Goal: Check status: Check status

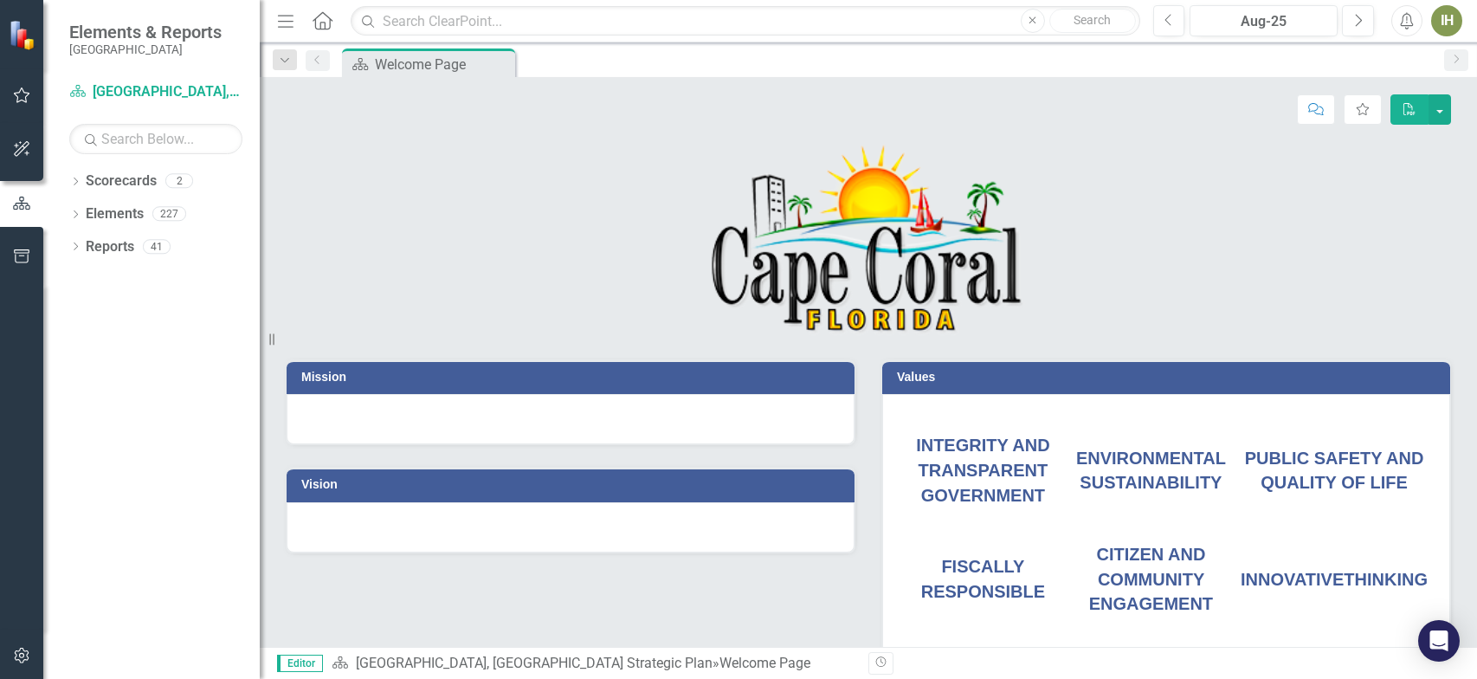
click at [19, 98] on icon "button" at bounding box center [22, 95] width 18 height 14
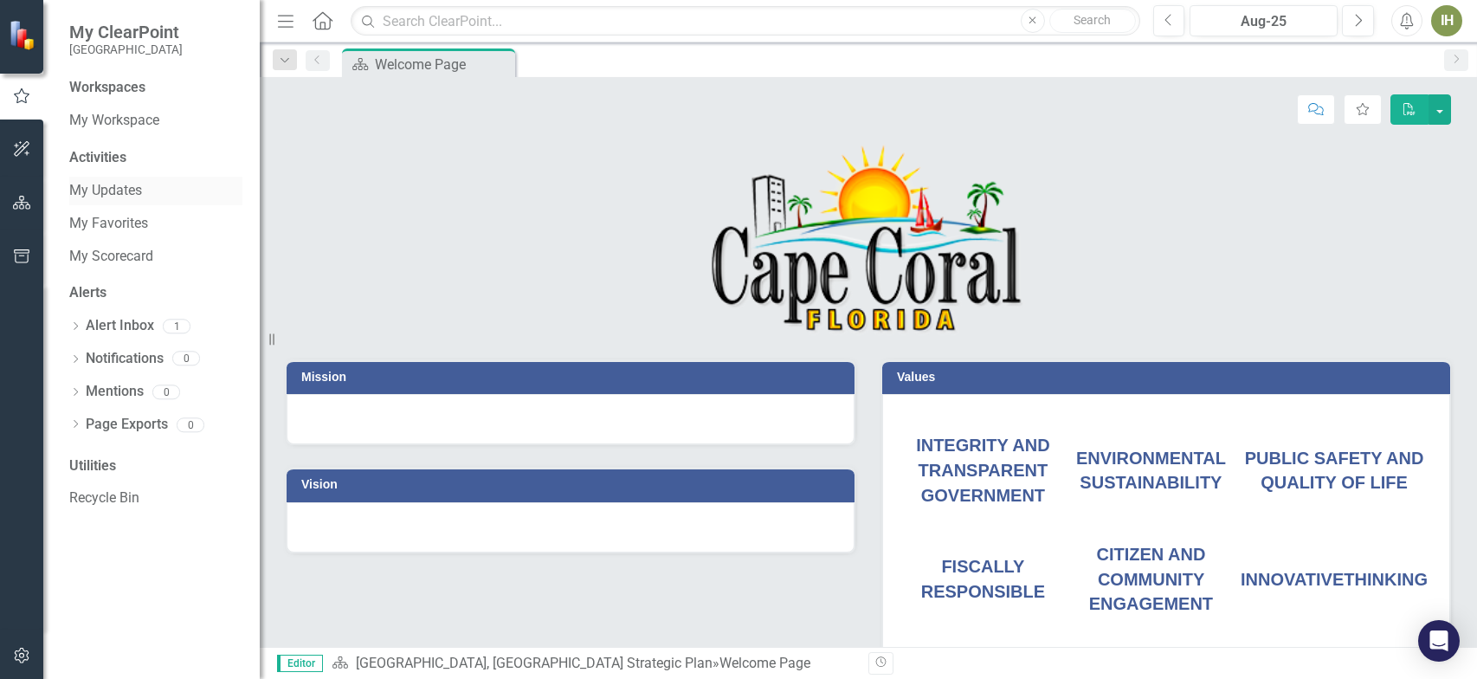
click at [126, 186] on link "My Updates" at bounding box center [155, 191] width 173 height 20
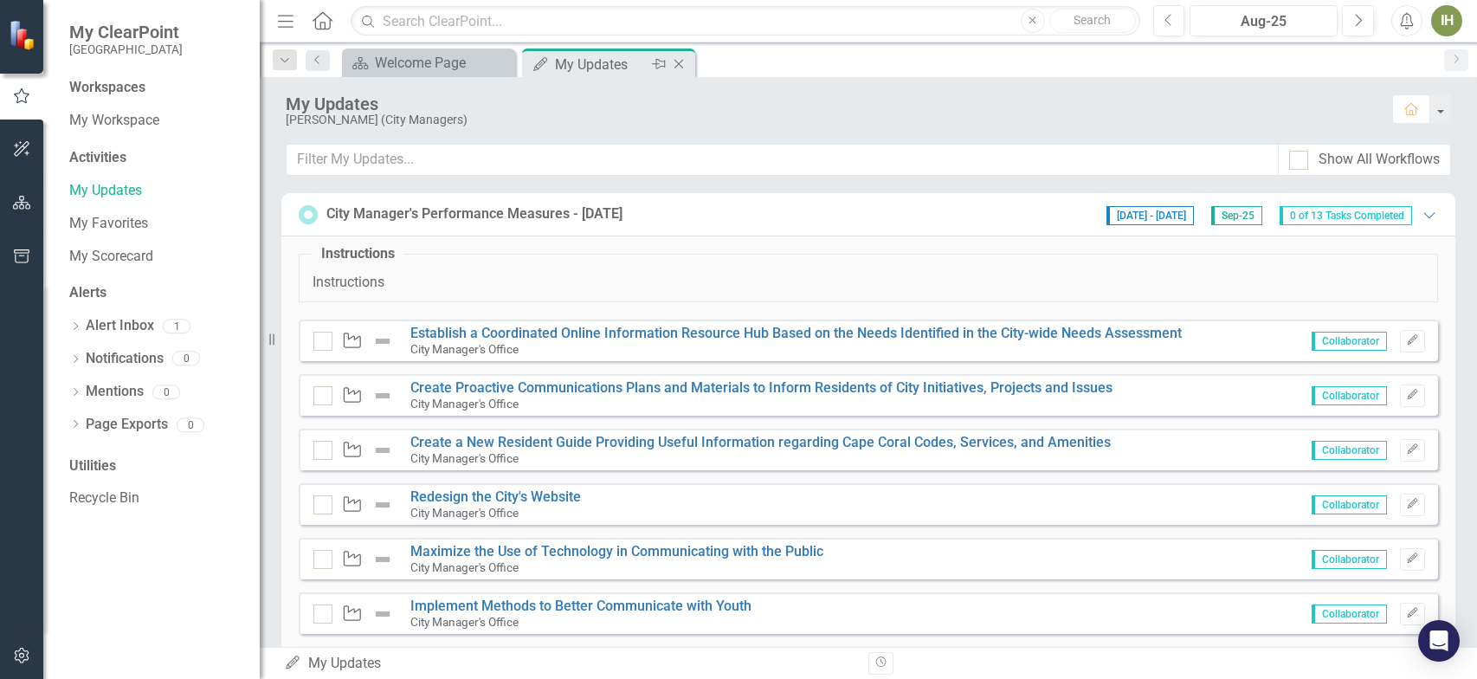
click at [661, 64] on icon "Pin" at bounding box center [659, 63] width 14 height 17
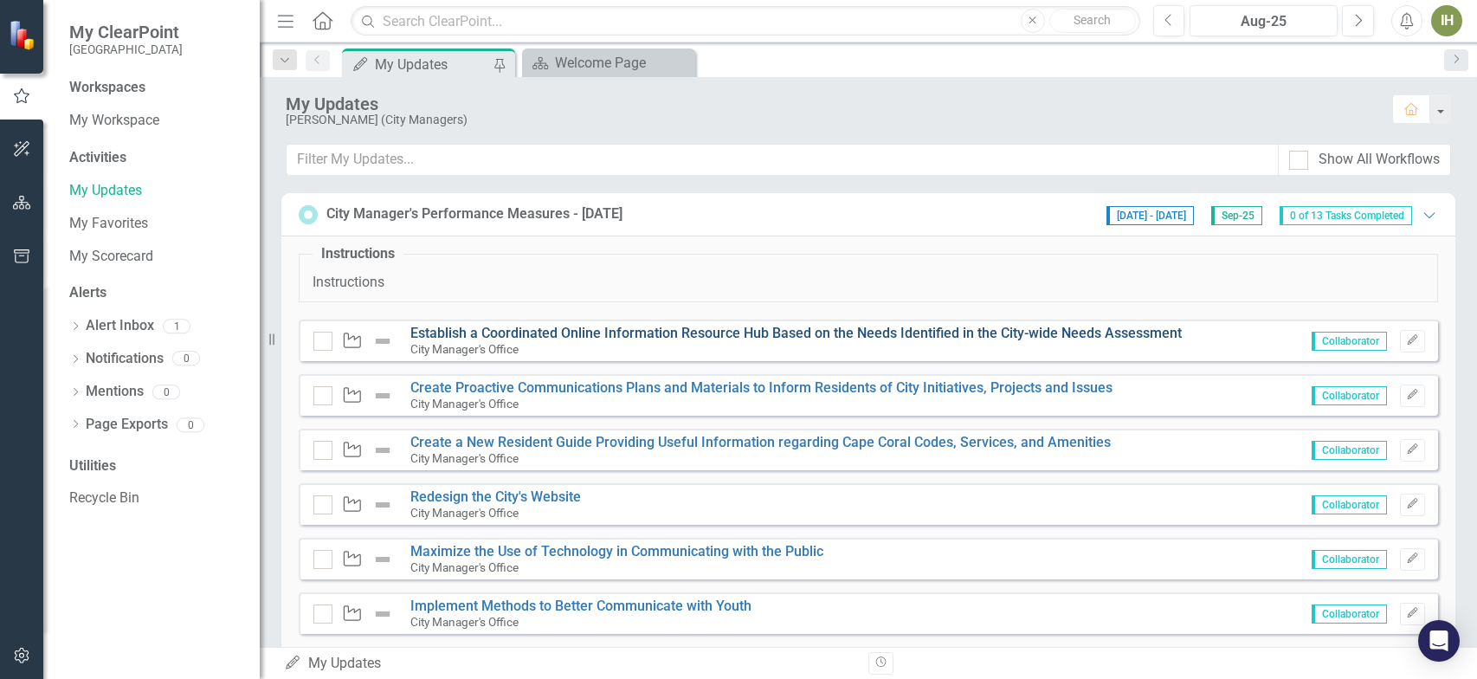
click at [529, 329] on link "Establish a Coordinated Online Information Resource Hub Based on the Needs Iden…" at bounding box center [795, 333] width 771 height 16
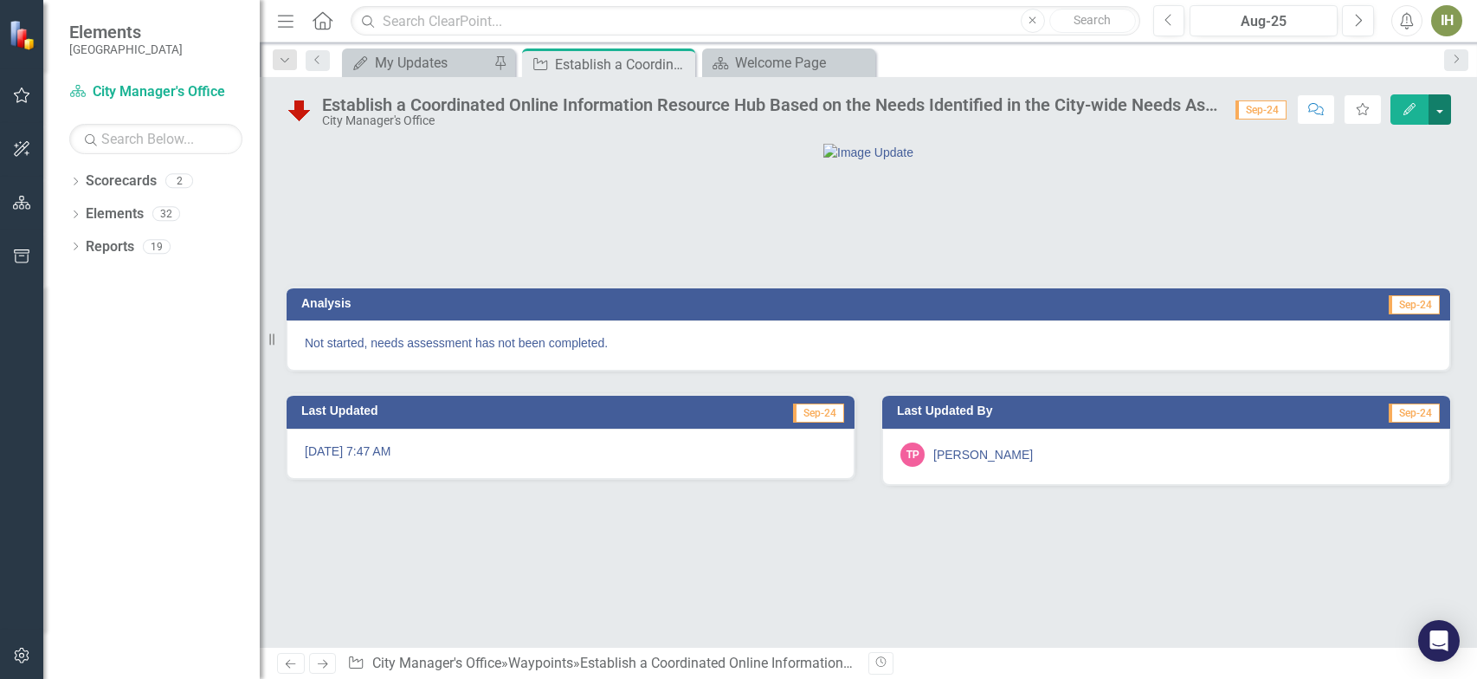
click at [1438, 112] on button "button" at bounding box center [1439, 109] width 23 height 30
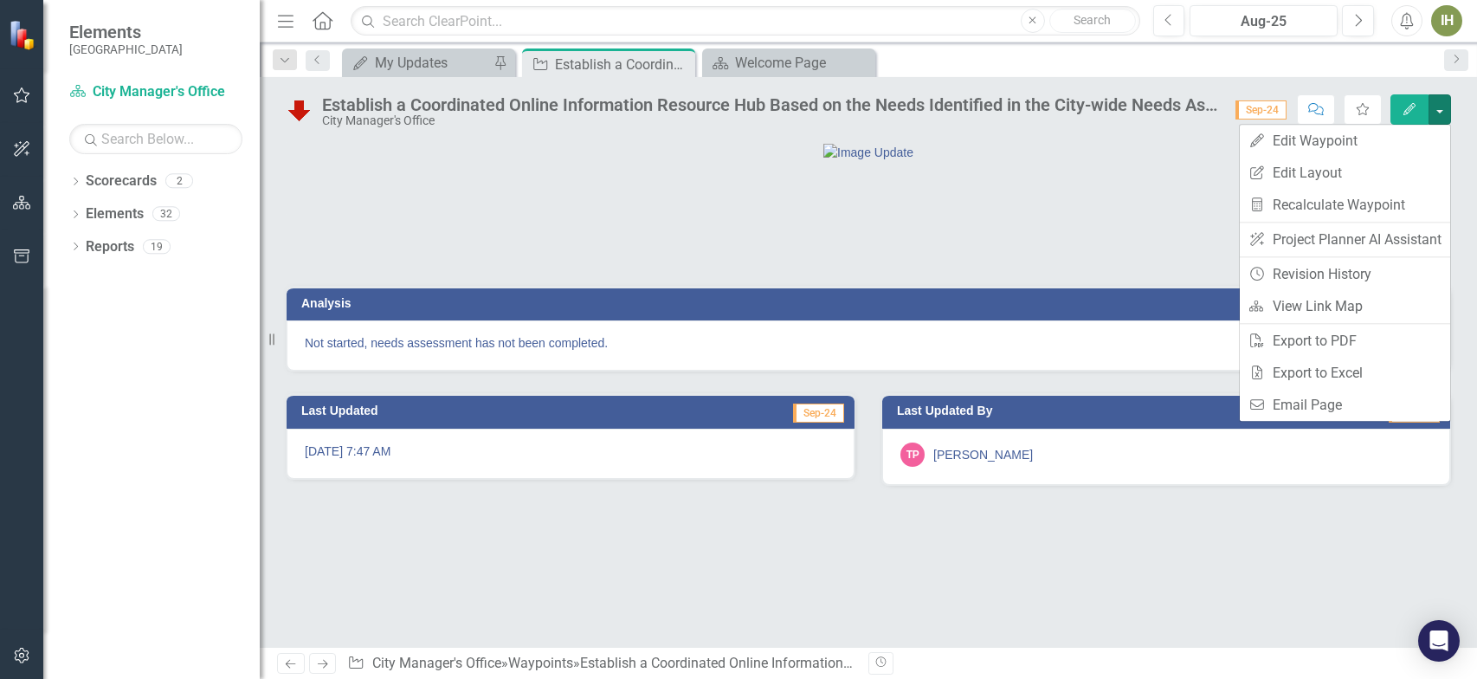
click at [1410, 108] on icon "button" at bounding box center [1409, 109] width 12 height 12
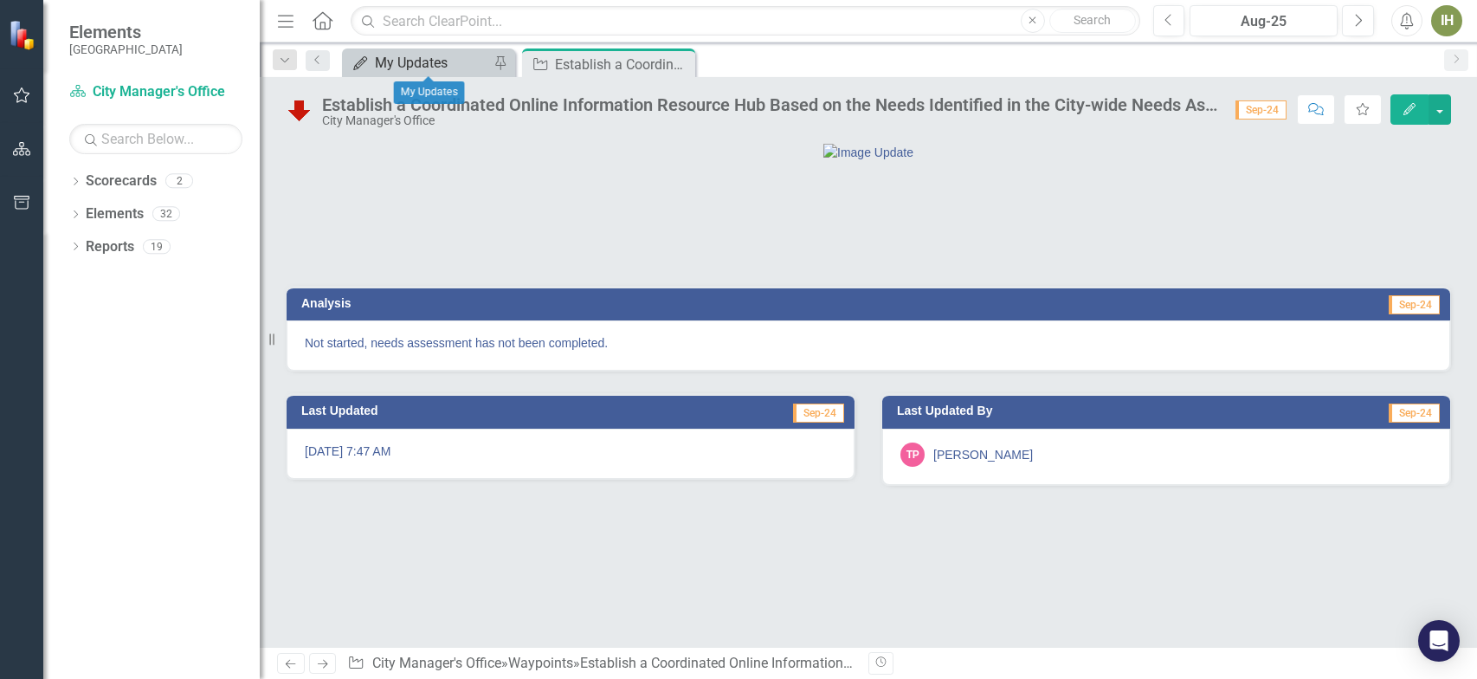
click at [438, 63] on div "My Updates" at bounding box center [432, 63] width 114 height 22
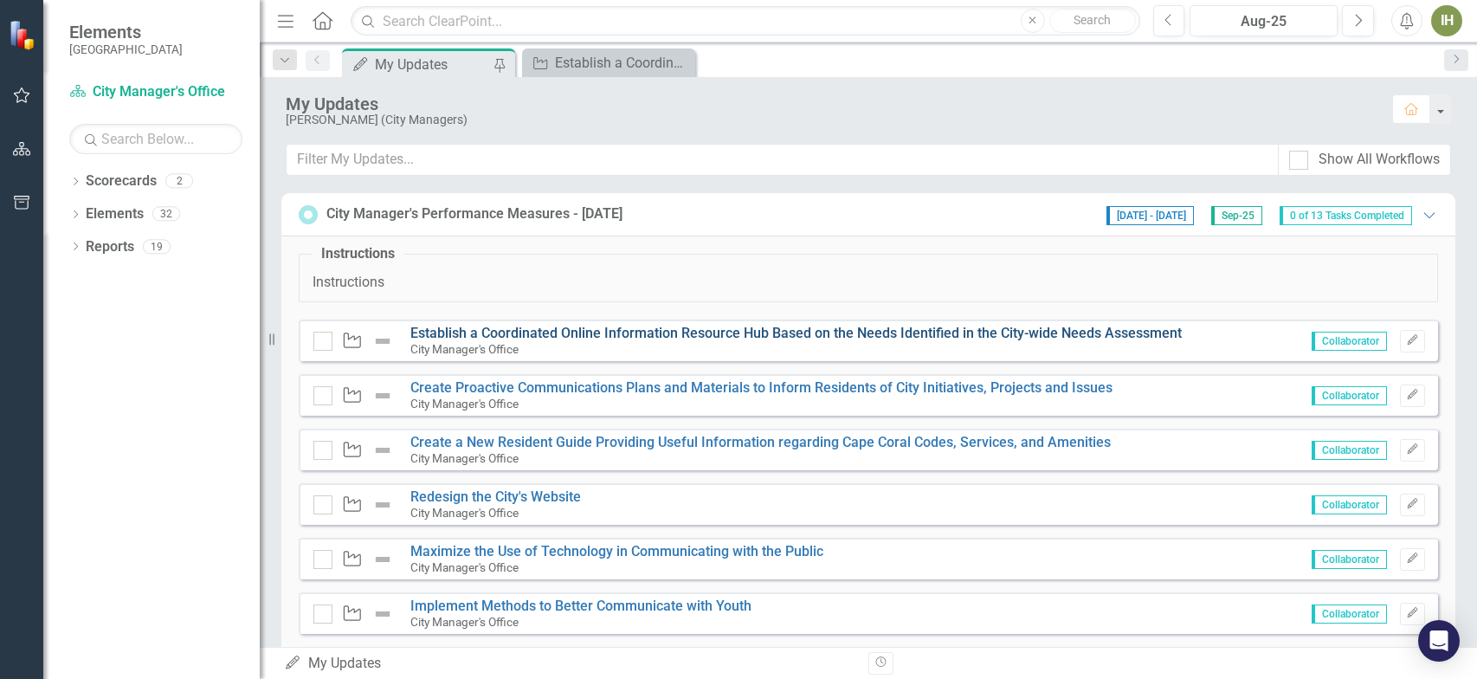
click at [450, 332] on link "Establish a Coordinated Online Information Resource Hub Based on the Needs Iden…" at bounding box center [795, 333] width 771 height 16
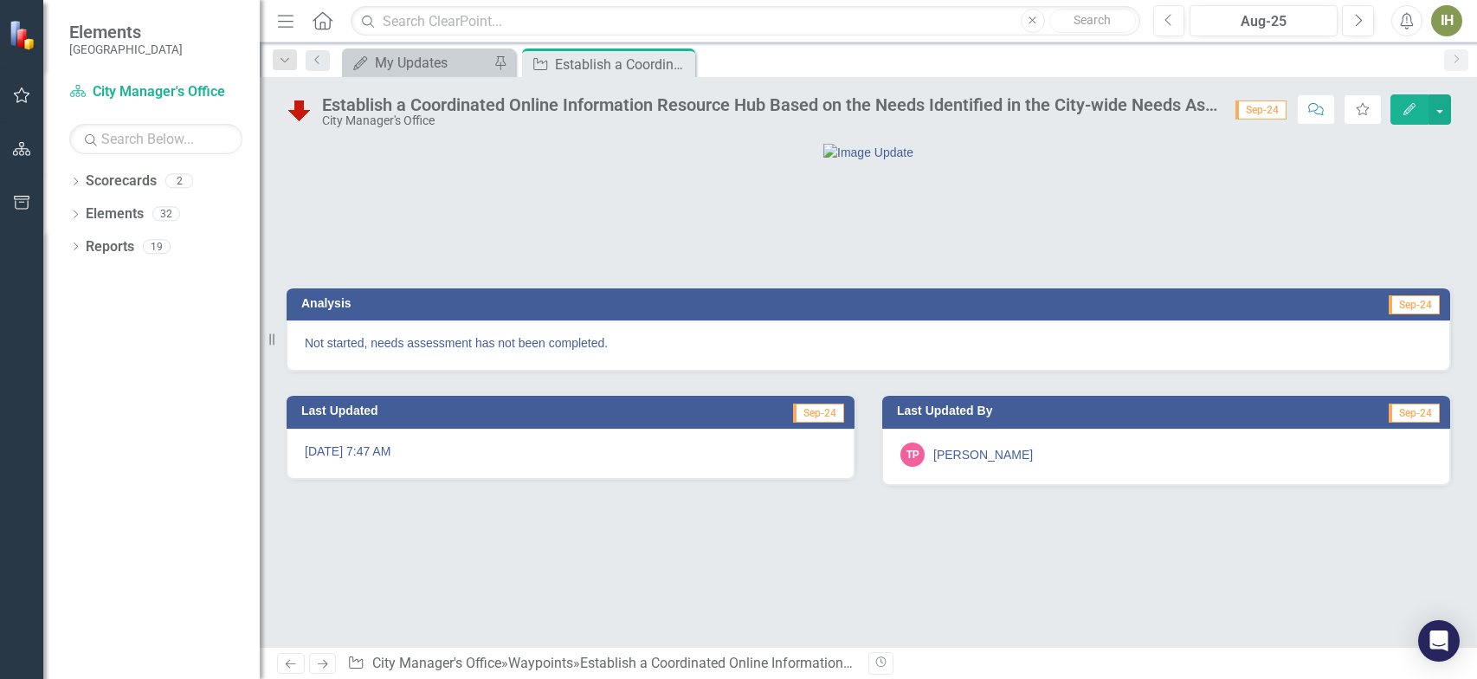
click at [320, 351] on p "Not started, needs assessment has not been completed." at bounding box center [868, 342] width 1127 height 17
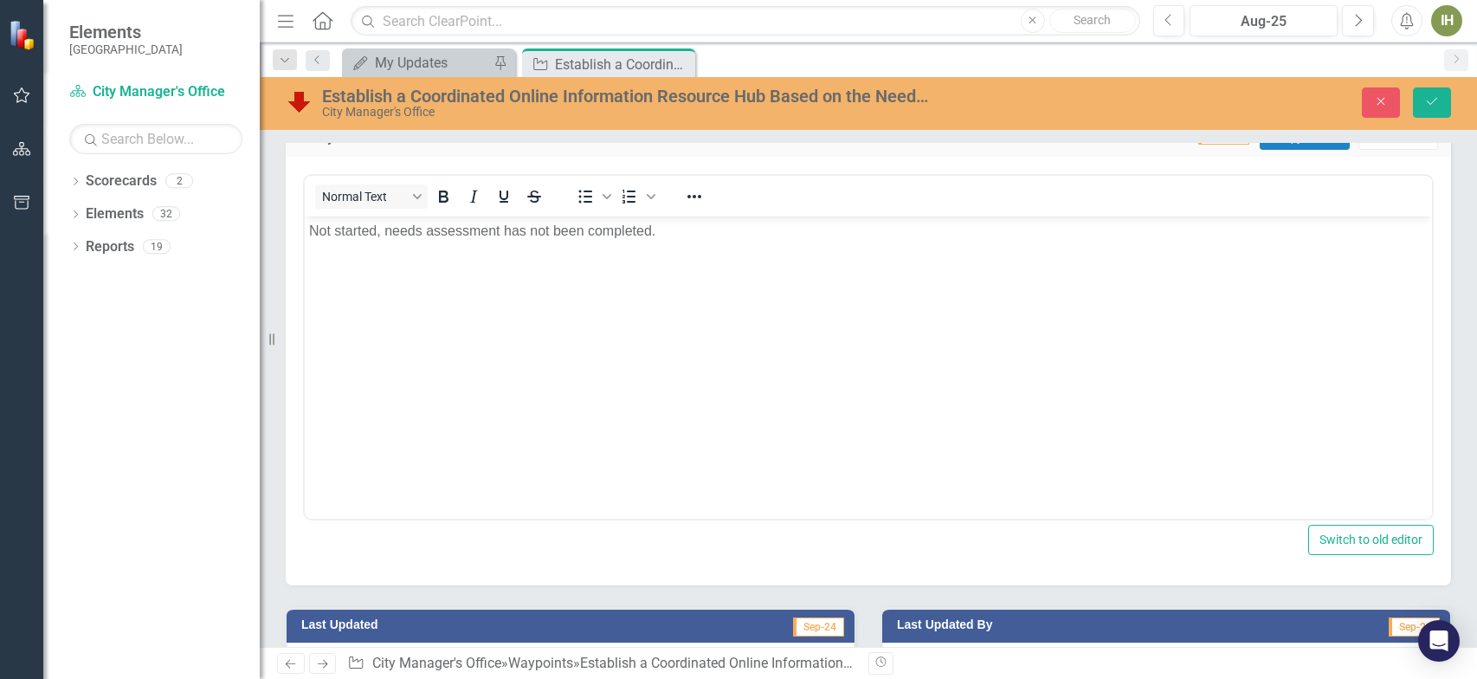
scroll to position [173, 0]
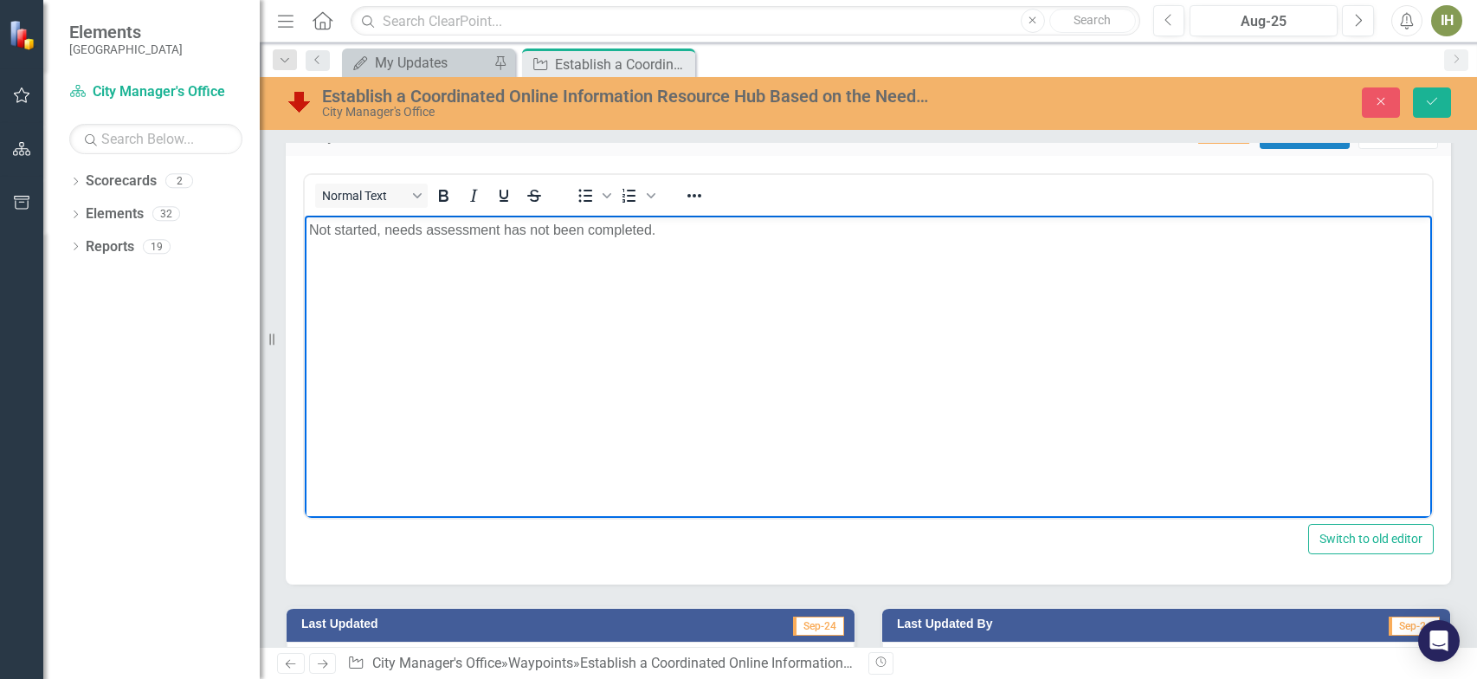
click at [667, 235] on p "Not started, needs assessment has not been completed." at bounding box center [868, 230] width 1119 height 21
drag, startPoint x: 656, startPoint y: 234, endPoint x: 225, endPoint y: 218, distance: 431.4
click at [305, 218] on html "Not started, needs assessment has not been completed." at bounding box center [868, 346] width 1127 height 260
click at [1431, 103] on icon "Save" at bounding box center [1432, 101] width 16 height 12
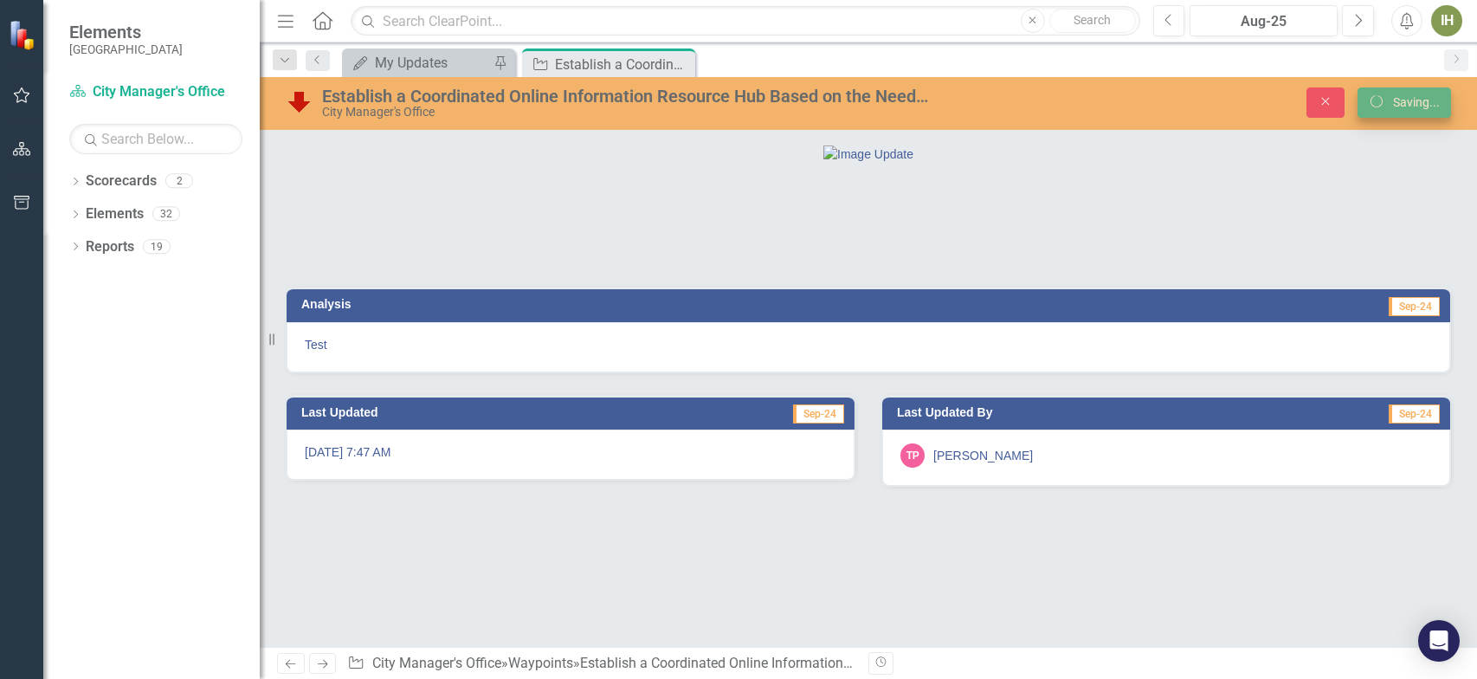
scroll to position [0, 0]
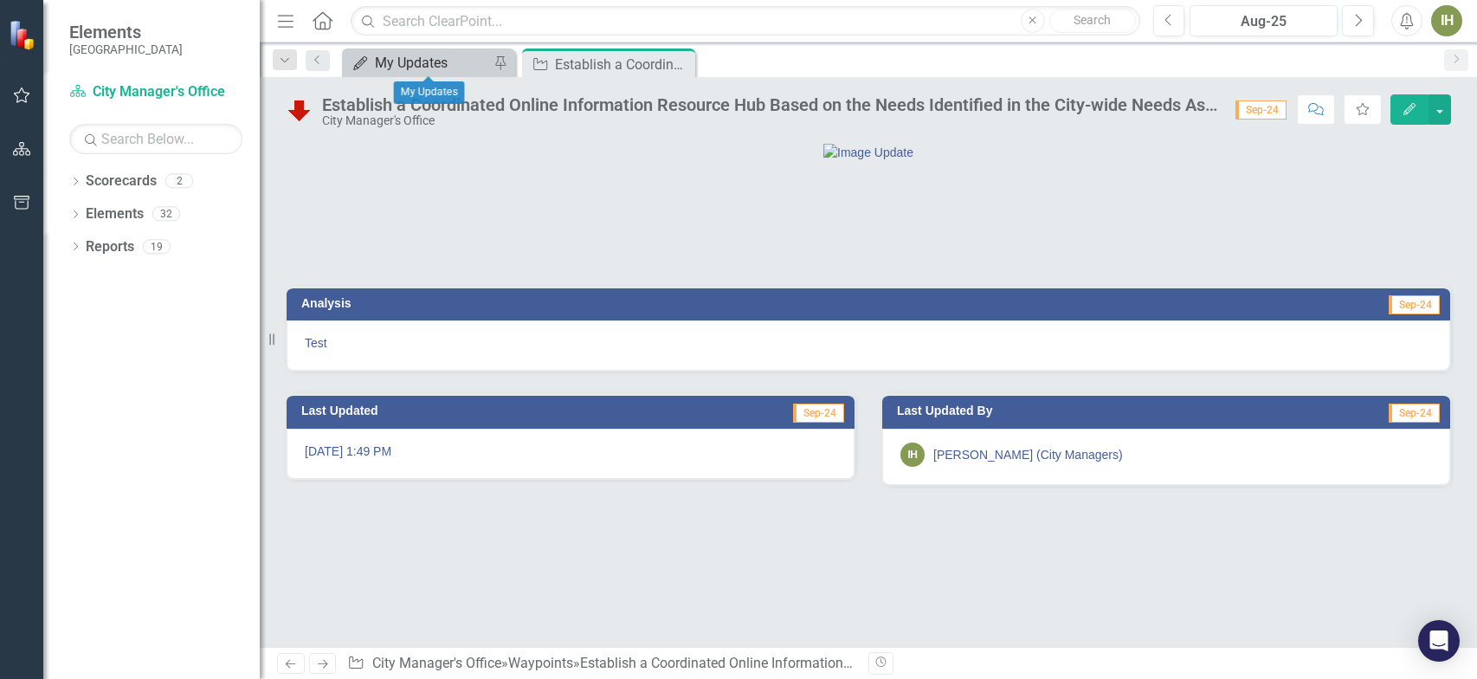
click at [367, 67] on icon "My Updates" at bounding box center [359, 63] width 17 height 14
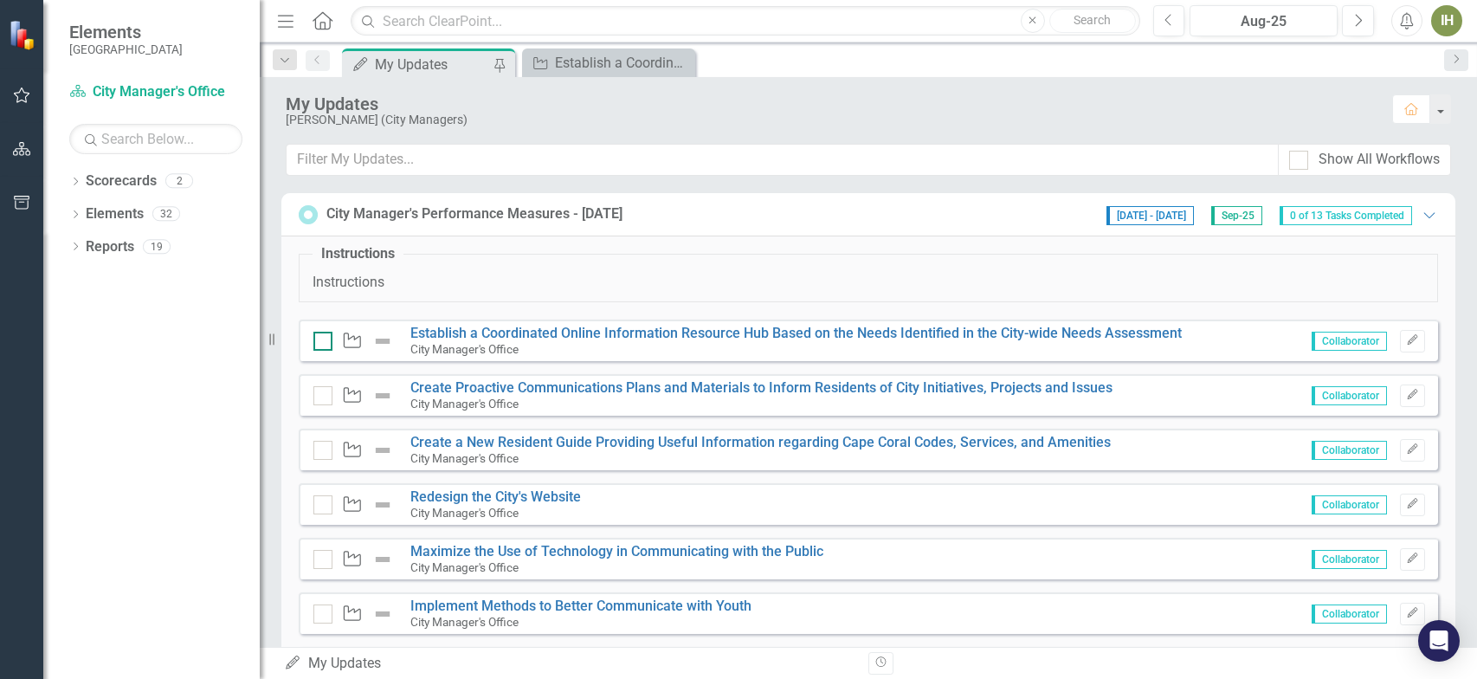
click at [319, 333] on input "checkbox" at bounding box center [318, 337] width 11 height 11
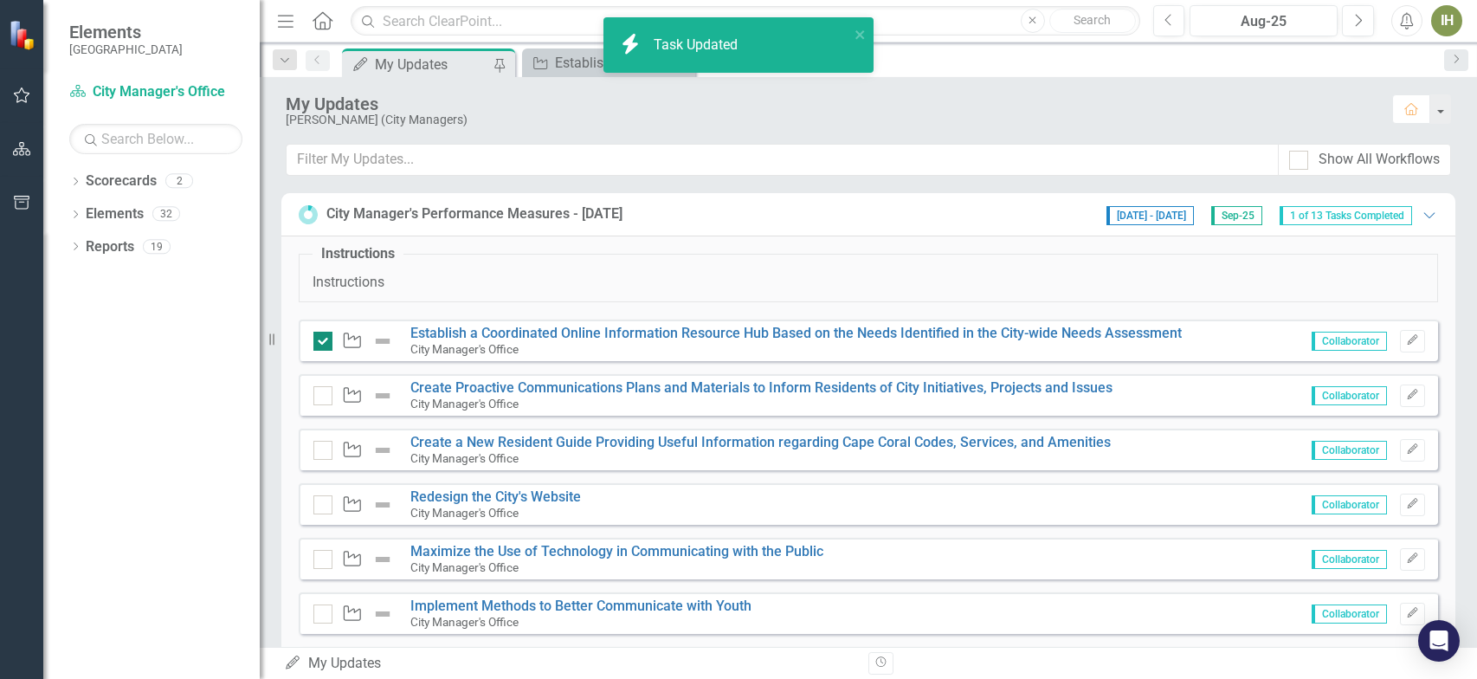
checkbox input "true"
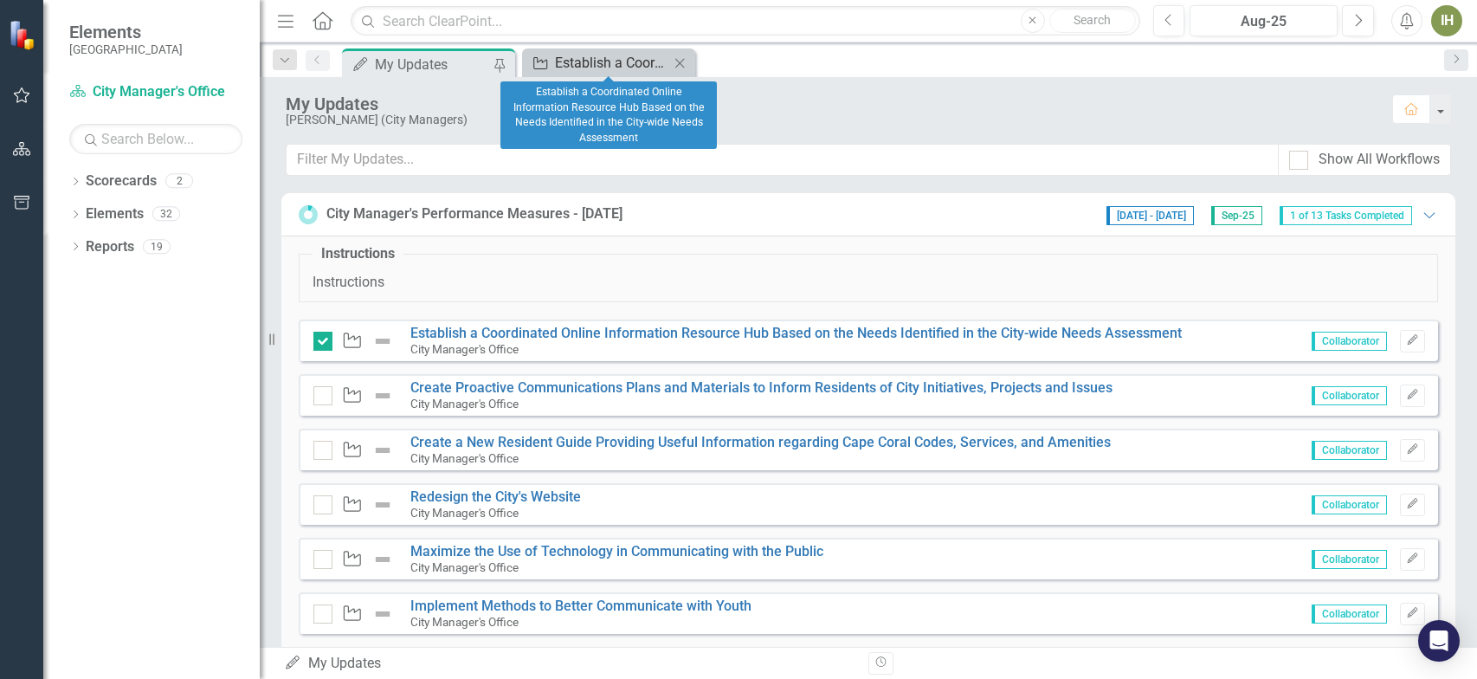
click at [588, 62] on div "Establish a Coordinated Online Information Resource Hub Based on the Needs Iden…" at bounding box center [612, 63] width 114 height 22
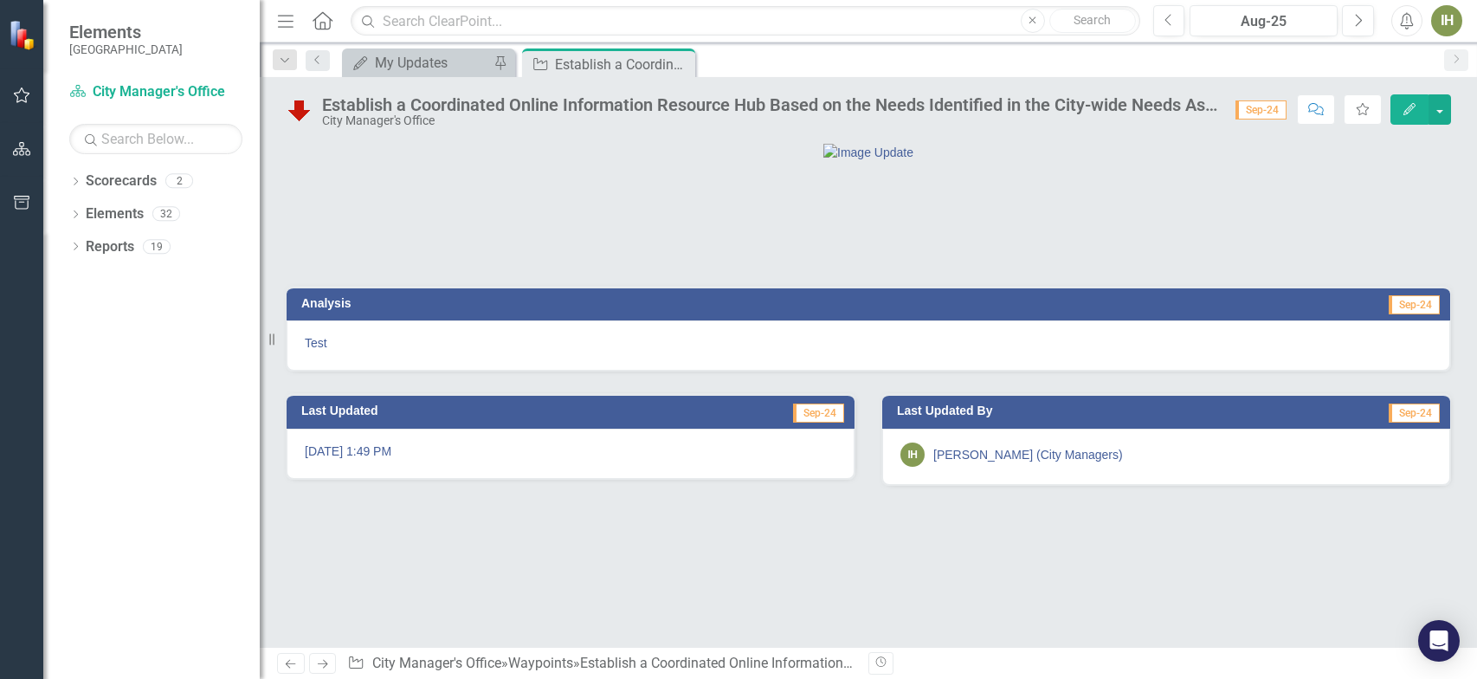
click at [602, 264] on div at bounding box center [868, 228] width 1191 height 72
